Goal: Task Accomplishment & Management: Complete application form

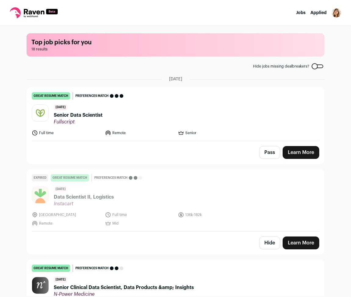
click at [150, 116] on header "[DATE] Senior Data Scientist Fullscript" at bounding box center [176, 114] width 288 height 20
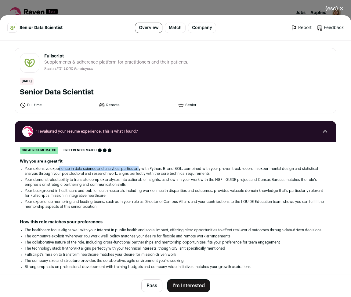
drag, startPoint x: 106, startPoint y: 168, endPoint x: 140, endPoint y: 168, distance: 34.5
click at [140, 168] on li "Your extensive experience in data science and analytics, particularly with Pyth…" at bounding box center [176, 171] width 302 height 10
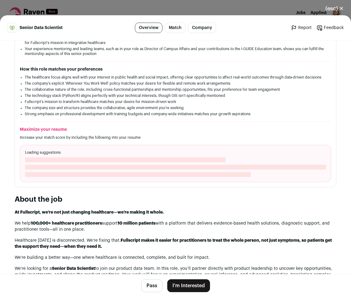
scroll to position [267, 0]
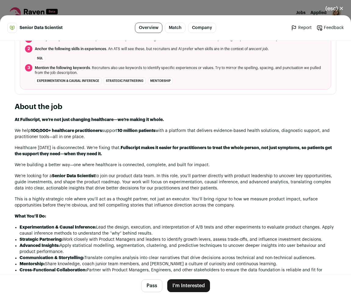
drag, startPoint x: 11, startPoint y: 156, endPoint x: 281, endPoint y: 172, distance: 270.8
click at [281, 172] on div "Fullscript [DOMAIN_NAME] Public / Private Private Valuation Unknown Company siz…" at bounding box center [175, 274] width 351 height 1003
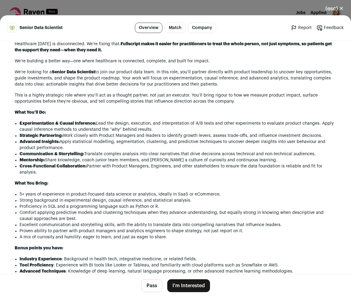
scroll to position [382, 0]
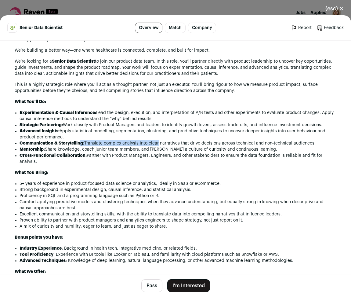
drag, startPoint x: 100, startPoint y: 150, endPoint x: 157, endPoint y: 150, distance: 57.4
click at [157, 146] on li "Communication & Storytelling: Translate complex analysis into clear narratives …" at bounding box center [178, 143] width 317 height 6
click at [151, 283] on button "Pass" at bounding box center [151, 285] width 21 height 13
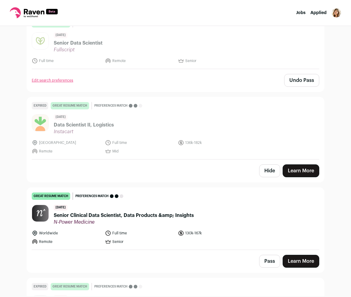
scroll to position [115, 0]
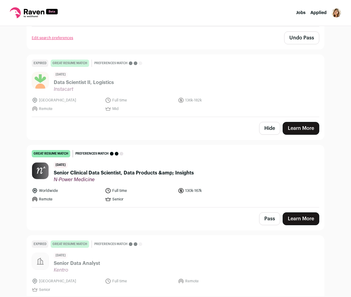
click at [265, 133] on button "Hide" at bounding box center [269, 128] width 21 height 13
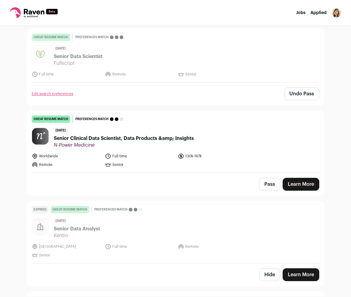
scroll to position [76, 0]
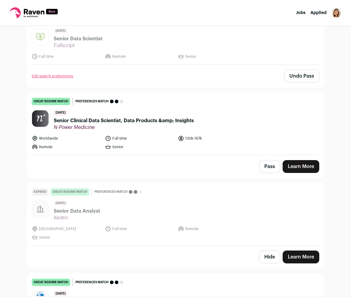
click at [248, 118] on header "[DATE] Senior Clinical Data Scientist, Data Products &amp; Insights N-Power Med…" at bounding box center [176, 120] width 288 height 20
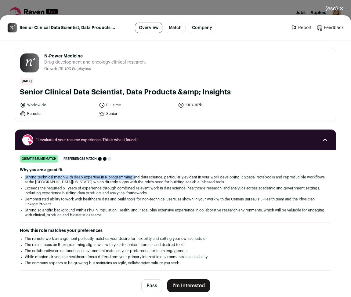
drag, startPoint x: 26, startPoint y: 177, endPoint x: 135, endPoint y: 175, distance: 108.7
click at [135, 175] on li "Strong technical match with deep expertise in R programming and data science, p…" at bounding box center [176, 180] width 302 height 10
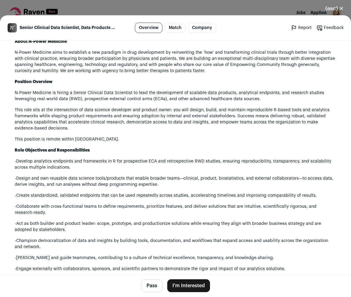
scroll to position [344, 0]
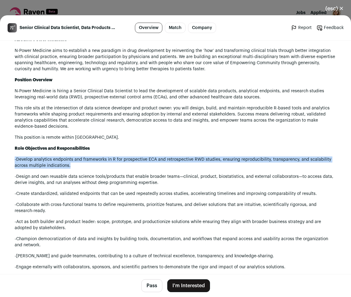
drag, startPoint x: 11, startPoint y: 160, endPoint x: 118, endPoint y: 167, distance: 106.5
click at [118, 167] on div "N-Power Medicine [DOMAIN_NAME] Public / Private Private Valuation Unknown Compa…" at bounding box center [175, 243] width 351 height 1092
click at [150, 160] on p "-Develop analytics endpoints and frameworks in R for prospective ECA and retros…" at bounding box center [176, 162] width 322 height 12
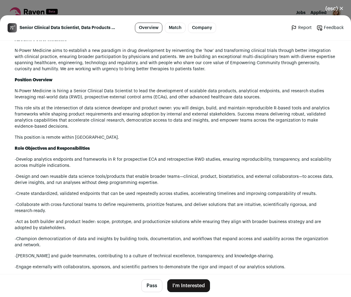
click at [148, 160] on p "-Develop analytics endpoints and frameworks in R for prospective ECA and retros…" at bounding box center [176, 162] width 322 height 12
click at [199, 160] on p "-Develop analytics endpoints and frameworks in R for prospective ECA and retros…" at bounding box center [176, 162] width 322 height 12
click at [152, 160] on p "-Develop analytics endpoints and frameworks in R for prospective ECA and retros…" at bounding box center [176, 162] width 322 height 12
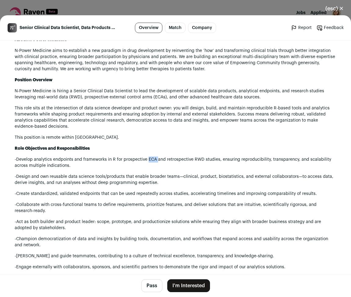
click at [152, 160] on p "-Develop analytics endpoints and frameworks in R for prospective ECA and retros…" at bounding box center [176, 162] width 322 height 12
drag, startPoint x: 152, startPoint y: 160, endPoint x: 155, endPoint y: 188, distance: 28.3
drag, startPoint x: 148, startPoint y: 160, endPoint x: 202, endPoint y: 161, distance: 55.0
click at [202, 161] on p "-Develop analytics endpoints and frameworks in R for prospective ECA and retros…" at bounding box center [176, 162] width 322 height 12
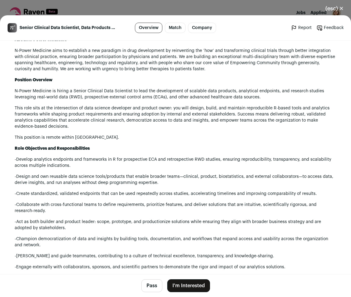
drag, startPoint x: 162, startPoint y: 160, endPoint x: 213, endPoint y: 160, distance: 51.3
click at [213, 160] on p "-Develop analytics endpoints and frameworks in R for prospective ECA and retros…" at bounding box center [176, 162] width 322 height 12
click at [218, 163] on p "-Develop analytics endpoints and frameworks in R for prospective ECA and retros…" at bounding box center [176, 162] width 322 height 12
drag, startPoint x: 217, startPoint y: 162, endPoint x: 166, endPoint y: 162, distance: 51.0
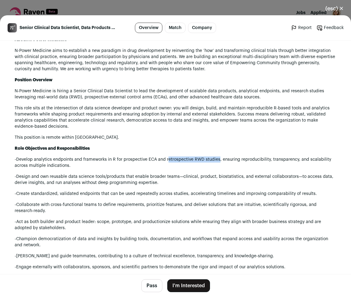
click at [166, 162] on p "-Develop analytics endpoints and frameworks in R for prospective ECA and retros…" at bounding box center [176, 162] width 322 height 12
drag, startPoint x: 174, startPoint y: 161, endPoint x: 165, endPoint y: 161, distance: 9.8
click at [162, 161] on p "-Develop analytics endpoints and frameworks in R for prospective ECA and retros…" at bounding box center [176, 162] width 322 height 12
drag, startPoint x: 166, startPoint y: 161, endPoint x: 218, endPoint y: 159, distance: 52.3
click at [218, 159] on p "-Develop analytics endpoints and frameworks in R for prospective ECA and retros…" at bounding box center [176, 162] width 322 height 12
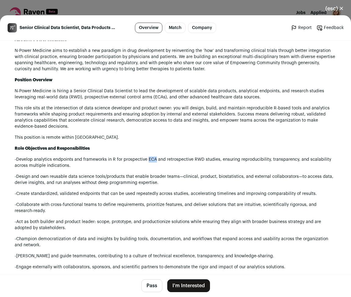
click at [154, 160] on p "-Develop analytics endpoints and frameworks in R for prospective ECA and retros…" at bounding box center [176, 162] width 322 height 12
click at [153, 160] on p "-Develop analytics endpoints and frameworks in R for prospective ECA and retros…" at bounding box center [176, 162] width 322 height 12
click at [156, 162] on p "-Develop analytics endpoints and frameworks in R for prospective ECA and retros…" at bounding box center [176, 162] width 322 height 12
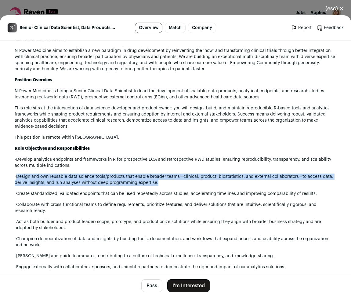
drag, startPoint x: 17, startPoint y: 177, endPoint x: 171, endPoint y: 180, distance: 153.7
click at [171, 180] on p "-Design and own reusable data science tools/products that enable broader teams—…" at bounding box center [176, 179] width 322 height 12
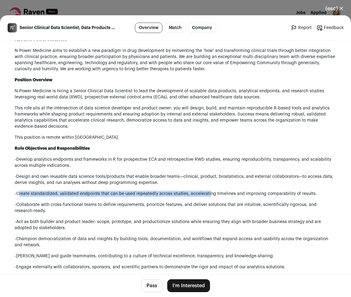
drag, startPoint x: 18, startPoint y: 195, endPoint x: 207, endPoint y: 190, distance: 189.7
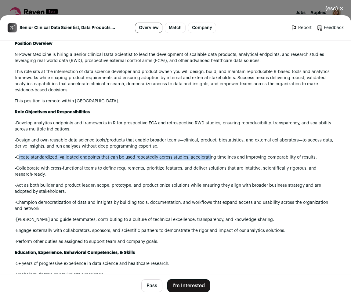
scroll to position [382, 0]
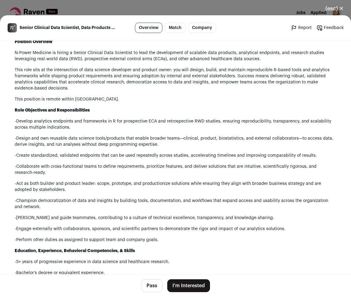
click at [220, 159] on div "About N-Power Medicine N-Power Medicine aims to establish a new paradigm in dru…" at bounding box center [176, 296] width 322 height 597
drag, startPoint x: 260, startPoint y: 156, endPoint x: 231, endPoint y: 155, distance: 29.0
click at [231, 155] on p "-Create standardized, validated endpoints that can be used repeatedly across st…" at bounding box center [176, 155] width 322 height 6
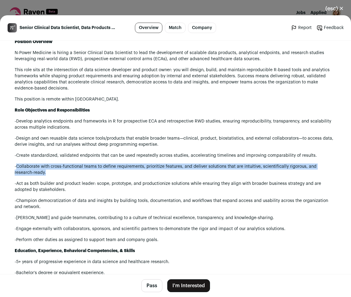
drag, startPoint x: 16, startPoint y: 167, endPoint x: 91, endPoint y: 170, distance: 75.5
click at [91, 170] on p "-Collaborate with cross-functional teams to define requirements, prioritize fea…" at bounding box center [176, 169] width 322 height 12
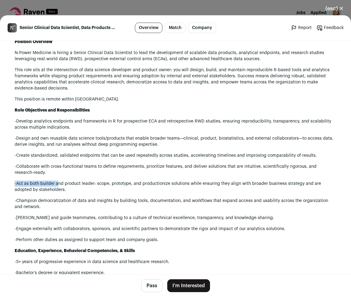
drag, startPoint x: 13, startPoint y: 184, endPoint x: 58, endPoint y: 186, distance: 44.7
click at [58, 186] on div "N-Power Medicine [DOMAIN_NAME] Public / Private Private Valuation Unknown Compa…" at bounding box center [175, 205] width 351 height 1092
drag, startPoint x: 13, startPoint y: 210, endPoint x: 49, endPoint y: 210, distance: 35.4
click at [49, 210] on div "N-Power Medicine [DOMAIN_NAME] Public / Private Private Valuation Unknown Compa…" at bounding box center [175, 205] width 351 height 1092
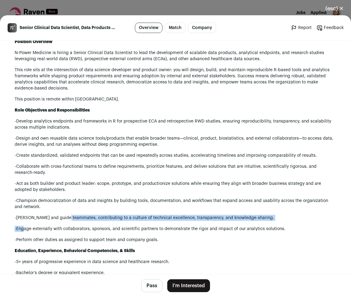
drag, startPoint x: 25, startPoint y: 224, endPoint x: 69, endPoint y: 221, distance: 44.4
click at [69, 221] on div "About N-Power Medicine N-Power Medicine aims to establish a new paradigm in dru…" at bounding box center [176, 296] width 322 height 597
click at [24, 231] on p "-Engage externally with collaborators, sponsors, and scientific partners to dem…" at bounding box center [176, 229] width 322 height 6
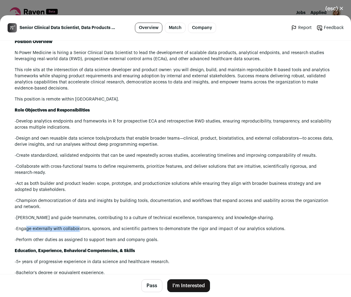
drag, startPoint x: 27, startPoint y: 230, endPoint x: 79, endPoint y: 230, distance: 51.9
click at [79, 230] on p "-Engage externally with collaborators, sponsors, and scientific partners to dem…" at bounding box center [176, 229] width 322 height 6
drag, startPoint x: 36, startPoint y: 242, endPoint x: 60, endPoint y: 243, distance: 23.5
click at [60, 243] on p "-Perform other duties as assigned to support team and company goals." at bounding box center [176, 240] width 322 height 6
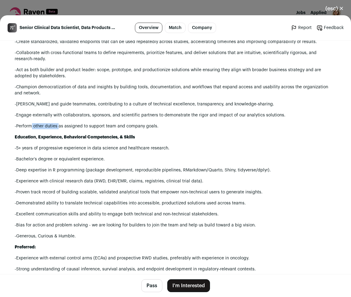
scroll to position [496, 0]
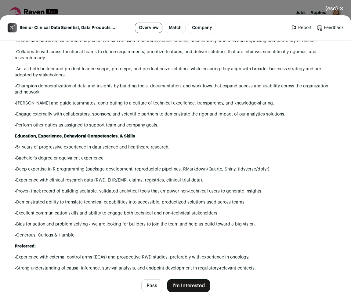
click at [118, 169] on p "-Deep expertise in R programming (package development, reproducible pipelines, …" at bounding box center [176, 169] width 322 height 6
click at [136, 169] on p "-Deep expertise in R programming (package development, reproducible pipelines, …" at bounding box center [176, 169] width 322 height 6
click at [184, 170] on p "-Deep expertise in R programming (package development, reproducible pipelines, …" at bounding box center [176, 169] width 322 height 6
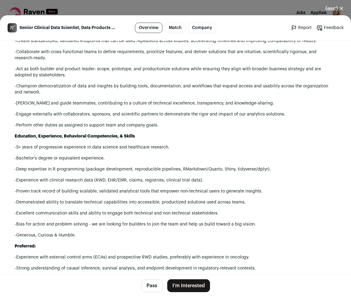
click at [212, 167] on p "-Deep expertise in R programming (package development, reproducible pipelines, …" at bounding box center [176, 169] width 322 height 6
click at [226, 172] on p "-Deep expertise in R programming (package development, reproducible pipelines, …" at bounding box center [176, 169] width 322 height 6
click at [242, 170] on p "-Deep expertise in R programming (package development, reproducible pipelines, …" at bounding box center [176, 169] width 322 height 6
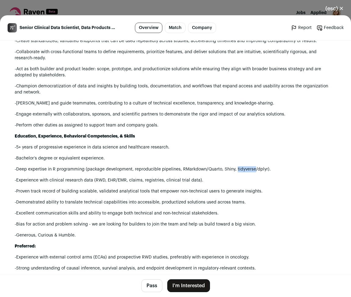
click at [242, 170] on p "-Deep expertise in R programming (package development, reproducible pipelines, …" at bounding box center [176, 169] width 322 height 6
click at [260, 171] on p "-Deep expertise in R programming (package development, reproducible pipelines, …" at bounding box center [176, 169] width 322 height 6
click at [17, 171] on p "-Deep expertise in R programming (package development, reproducible pipelines, …" at bounding box center [176, 169] width 322 height 6
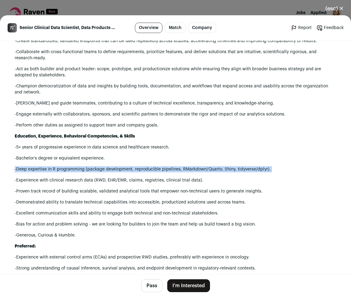
click at [17, 171] on p "-Deep expertise in R programming (package development, reproducible pipelines, …" at bounding box center [176, 169] width 322 height 6
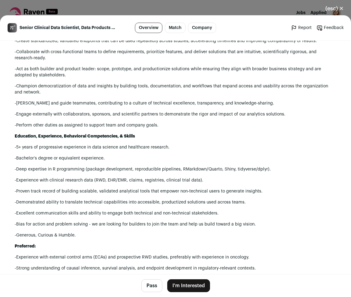
click at [20, 180] on p "-Experience with clinical research data (RWD, EHR/EMR, claims, registries, clin…" at bounding box center [176, 180] width 322 height 6
drag, startPoint x: 94, startPoint y: 180, endPoint x: 203, endPoint y: 181, distance: 109.0
click at [203, 181] on p "-Experience with clinical research data (RWD, EHR/EMR, claims, registries, clin…" at bounding box center [176, 180] width 322 height 6
drag, startPoint x: 35, startPoint y: 190, endPoint x: 123, endPoint y: 192, distance: 88.6
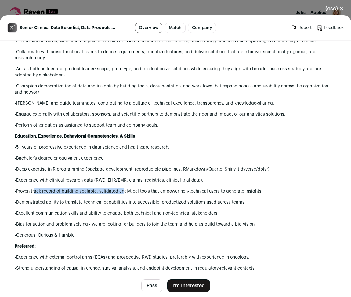
click at [123, 192] on p "-Proven track record of building scalable, validated analytical tools that empo…" at bounding box center [176, 191] width 322 height 6
click at [168, 190] on p "-Proven track record of building scalable, validated analytical tools that empo…" at bounding box center [176, 191] width 322 height 6
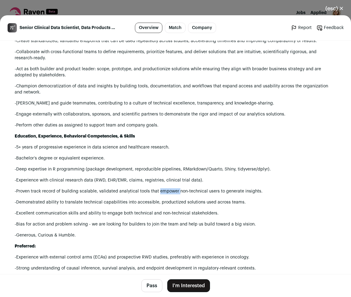
click at [168, 190] on p "-Proven track record of building scalable, validated analytical tools that empo…" at bounding box center [176, 191] width 322 height 6
click at [194, 193] on p "-Proven track record of building scalable, validated analytical tools that empo…" at bounding box center [176, 191] width 322 height 6
click at [215, 189] on p "-Proven track record of building scalable, validated analytical tools that empo…" at bounding box center [176, 191] width 322 height 6
click at [224, 191] on p "-Proven track record of building scalable, validated analytical tools that empo…" at bounding box center [176, 191] width 322 height 6
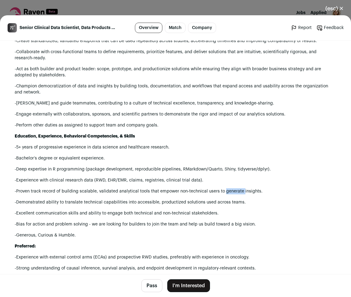
click at [224, 191] on p "-Proven track record of building scalable, validated analytical tools that empo…" at bounding box center [176, 191] width 322 height 6
click at [233, 191] on p "-Proven track record of building scalable, validated analytical tools that empo…" at bounding box center [176, 191] width 322 height 6
click at [237, 192] on p "-Proven track record of building scalable, validated analytical tools that empo…" at bounding box center [176, 191] width 322 height 6
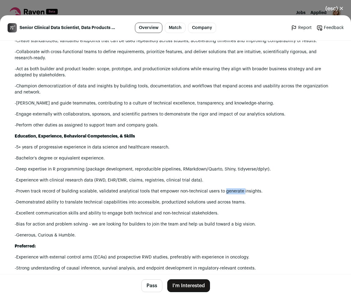
click at [234, 191] on p "-Proven track record of building scalable, validated analytical tools that empo…" at bounding box center [176, 191] width 322 height 6
click at [252, 192] on p "-Proven track record of building scalable, validated analytical tools that empo…" at bounding box center [176, 191] width 322 height 6
click at [213, 193] on p "-Proven track record of building scalable, validated analytical tools that empo…" at bounding box center [176, 191] width 322 height 6
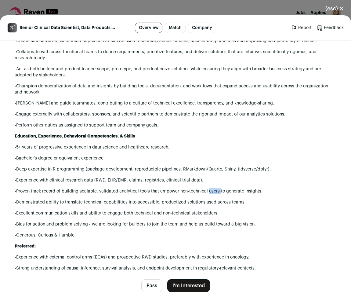
click at [213, 193] on p "-Proven track record of building scalable, validated analytical tools that empo…" at bounding box center [176, 191] width 322 height 6
click at [228, 192] on p "-Proven track record of building scalable, validated analytical tools that empo…" at bounding box center [176, 191] width 322 height 6
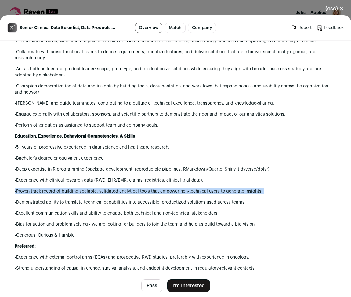
click at [228, 192] on p "-Proven track record of building scalable, validated analytical tools that empo…" at bounding box center [176, 191] width 322 height 6
click at [297, 188] on p "-Proven track record of building scalable, validated analytical tools that empo…" at bounding box center [176, 191] width 322 height 6
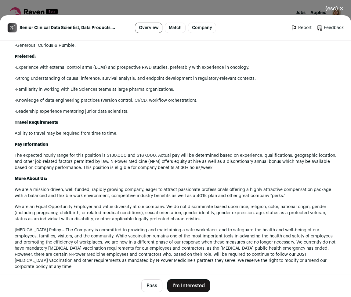
scroll to position [687, 0]
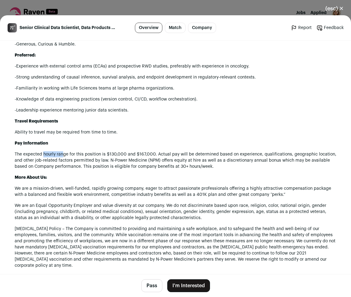
drag, startPoint x: 44, startPoint y: 155, endPoint x: 63, endPoint y: 155, distance: 18.9
click at [63, 155] on p "The expected hourly range for this position is $130,000 and $167,000. Actual pa…" at bounding box center [176, 160] width 322 height 18
click at [97, 152] on p "The expected hourly range for this position is $130,000 and $167,000. Actual pa…" at bounding box center [176, 160] width 322 height 18
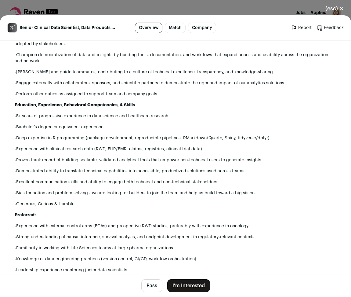
scroll to position [439, 0]
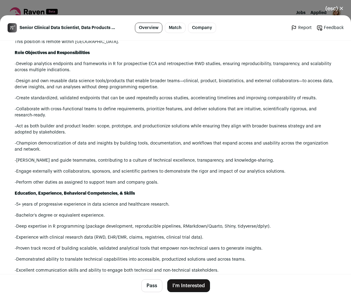
click at [192, 283] on button "I'm Interested" at bounding box center [188, 285] width 43 height 13
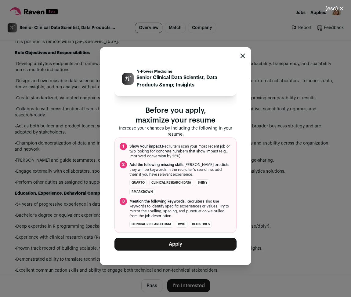
click at [175, 244] on button "Apply" at bounding box center [176, 244] width 122 height 13
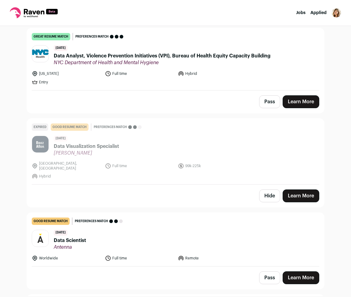
scroll to position [954, 0]
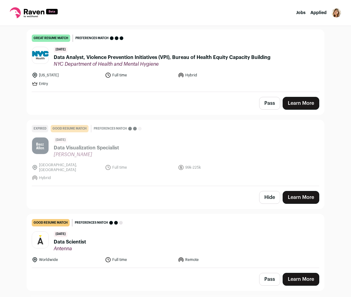
drag, startPoint x: 275, startPoint y: 192, endPoint x: 267, endPoint y: 200, distance: 11.7
click at [275, 192] on button "Hide" at bounding box center [269, 197] width 21 height 13
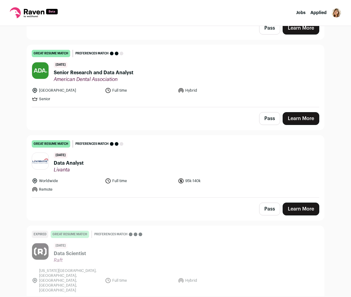
scroll to position [1118, 0]
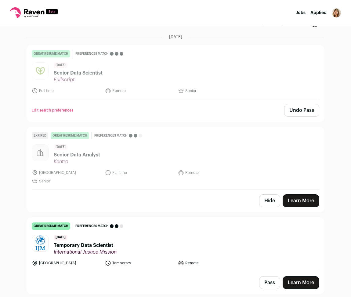
scroll to position [40, 0]
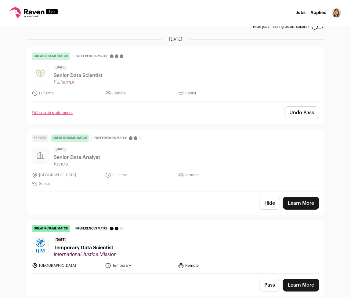
click at [266, 204] on button "Hide" at bounding box center [269, 203] width 21 height 13
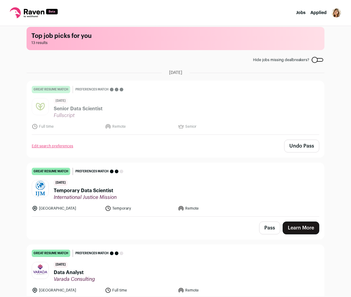
scroll to position [0, 0]
